Goal: Find specific page/section: Find specific page/section

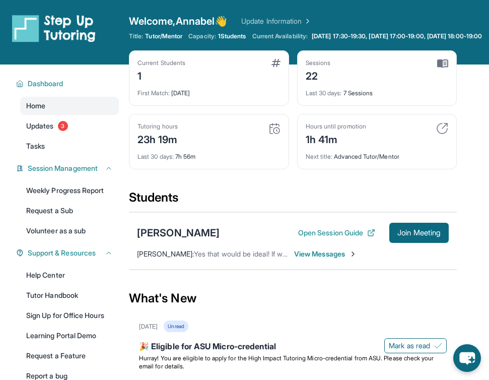
click at [423, 138] on div "Hours until promotion 1h 41m" at bounding box center [377, 134] width 143 height 24
click at [443, 135] on img at bounding box center [442, 128] width 12 height 12
drag, startPoint x: 308, startPoint y: 144, endPoint x: 331, endPoint y: 144, distance: 22.2
click at [331, 144] on div "1h 41m" at bounding box center [336, 139] width 60 height 16
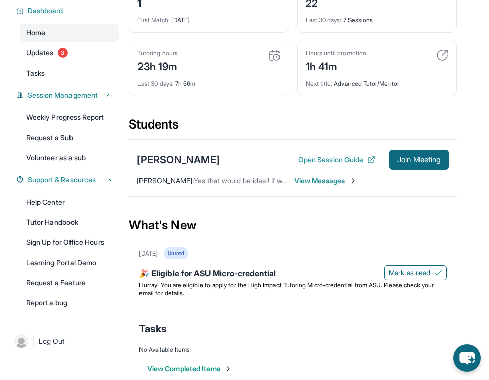
scroll to position [99, 0]
